Goal: Transaction & Acquisition: Obtain resource

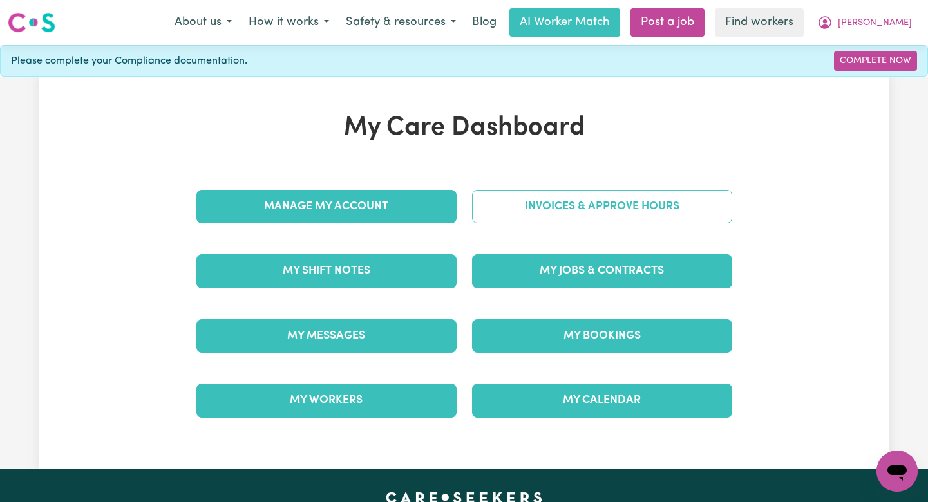
click at [630, 194] on link "Invoices & Approve Hours" at bounding box center [602, 206] width 260 height 33
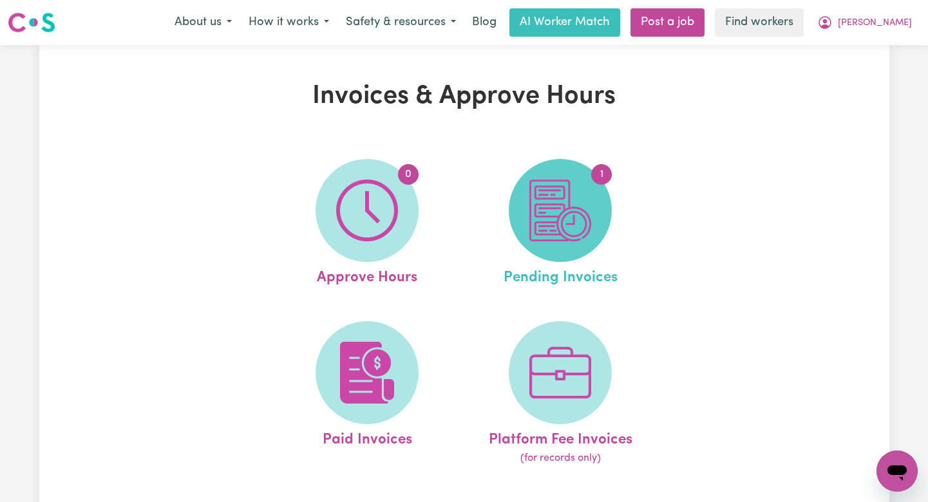
click at [552, 211] on img at bounding box center [560, 211] width 62 height 62
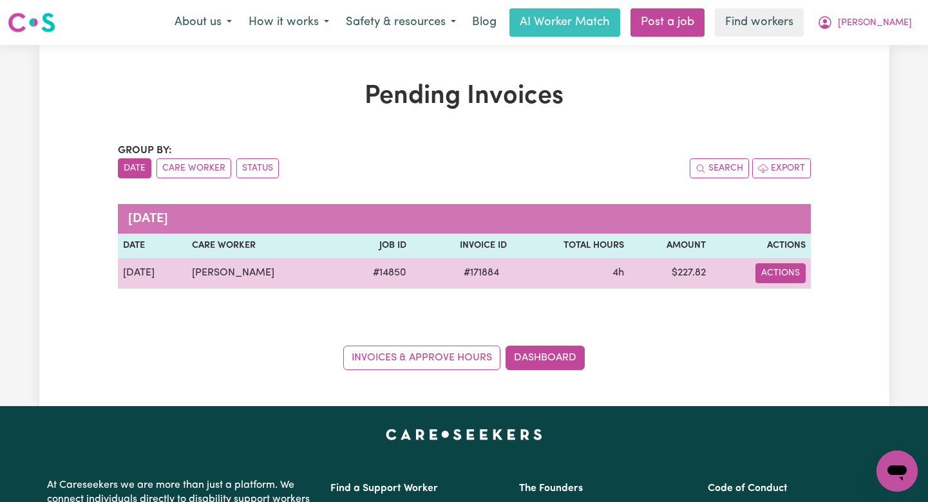
click at [791, 276] on button "Actions" at bounding box center [780, 273] width 50 height 20
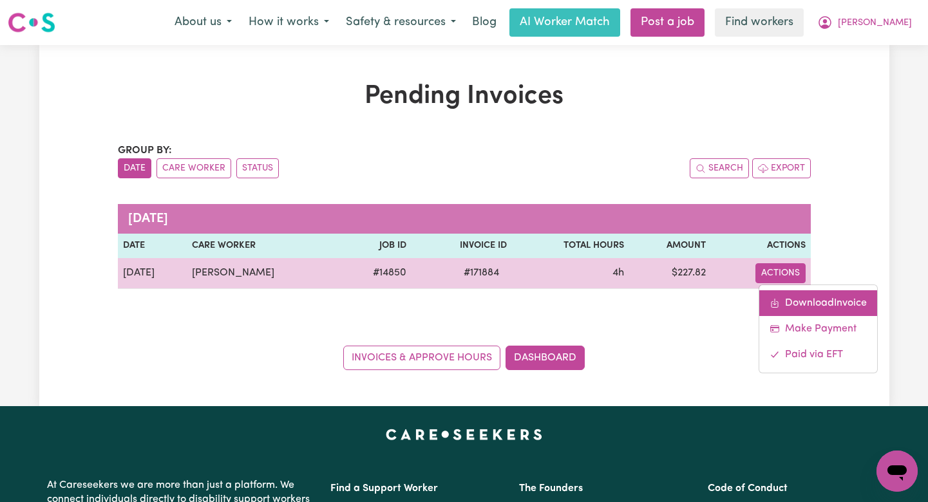
click at [791, 296] on link "Download Invoice" at bounding box center [818, 303] width 118 height 26
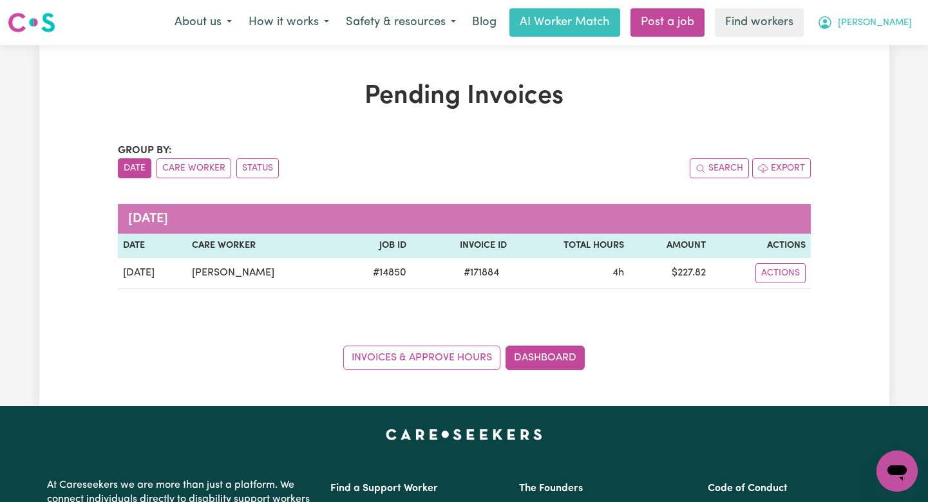
click at [894, 17] on span "[PERSON_NAME]" at bounding box center [875, 23] width 74 height 14
click at [881, 75] on link "Logout" at bounding box center [869, 74] width 102 height 24
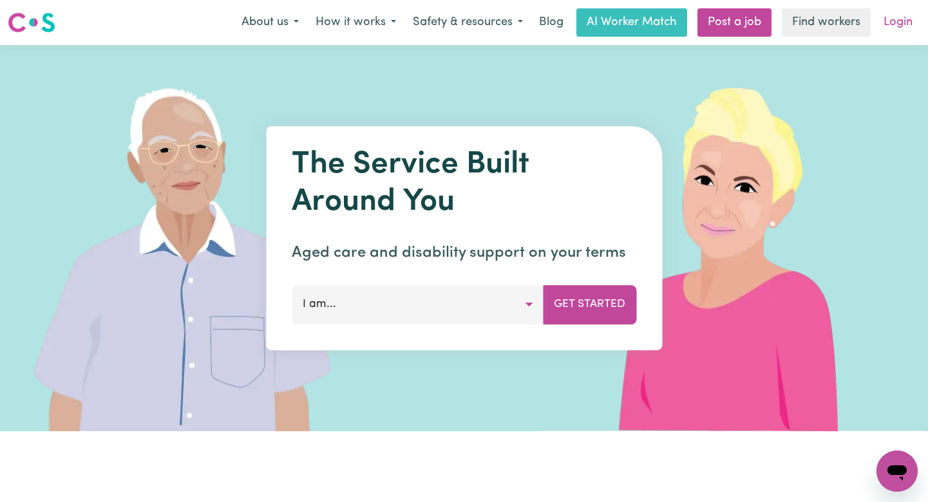
click at [892, 29] on link "Login" at bounding box center [898, 22] width 44 height 28
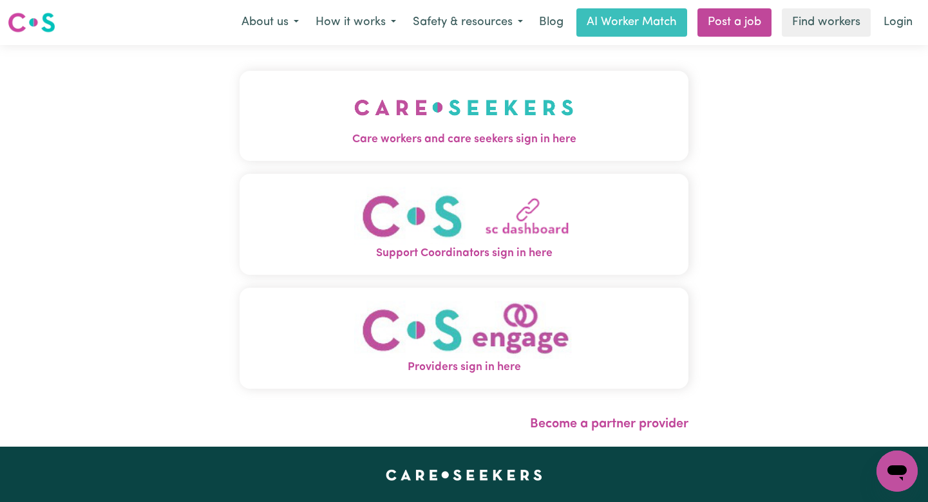
click at [495, 106] on button "Care workers and care seekers sign in here" at bounding box center [464, 116] width 449 height 90
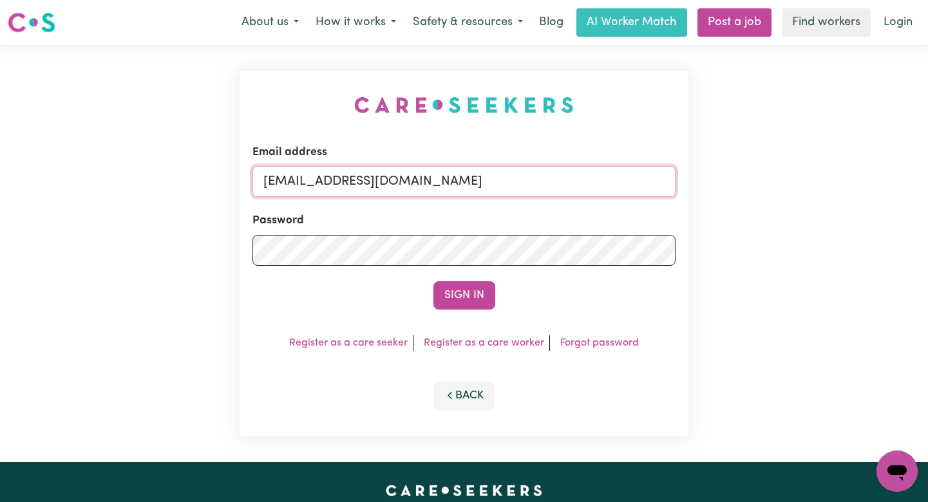
drag, startPoint x: 634, startPoint y: 185, endPoint x: 331, endPoint y: 182, distance: 303.3
click at [330, 182] on input "[EMAIL_ADDRESS][DOMAIN_NAME]" at bounding box center [463, 181] width 423 height 31
paste input "RichardTombsAPIS"
type input "[EMAIL_ADDRESS][DOMAIN_NAME]"
click at [433, 281] on button "Sign In" at bounding box center [464, 295] width 62 height 28
